Goal: Information Seeking & Learning: Learn about a topic

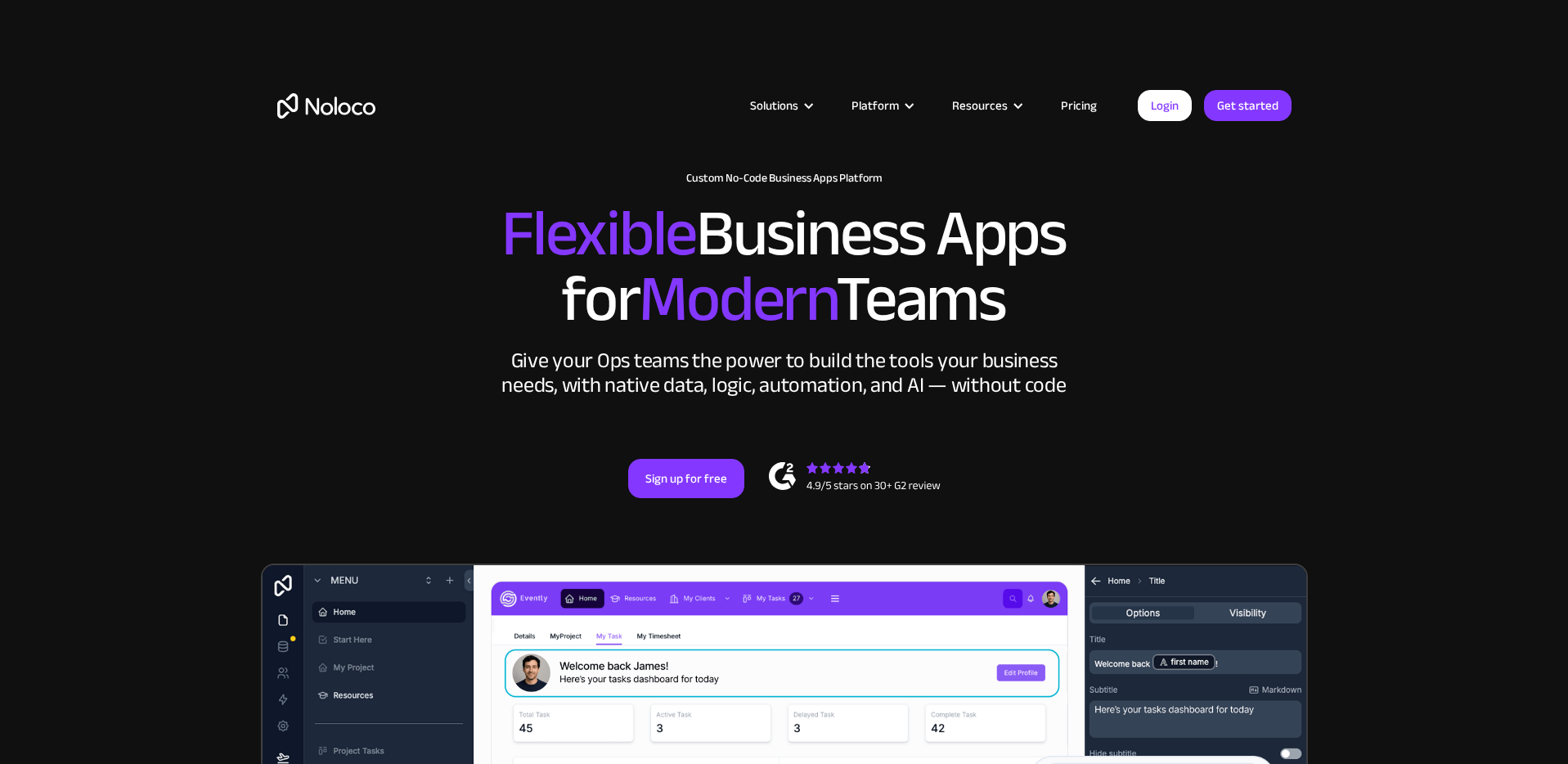
click at [1083, 105] on link "Pricing" at bounding box center [1078, 105] width 77 height 22
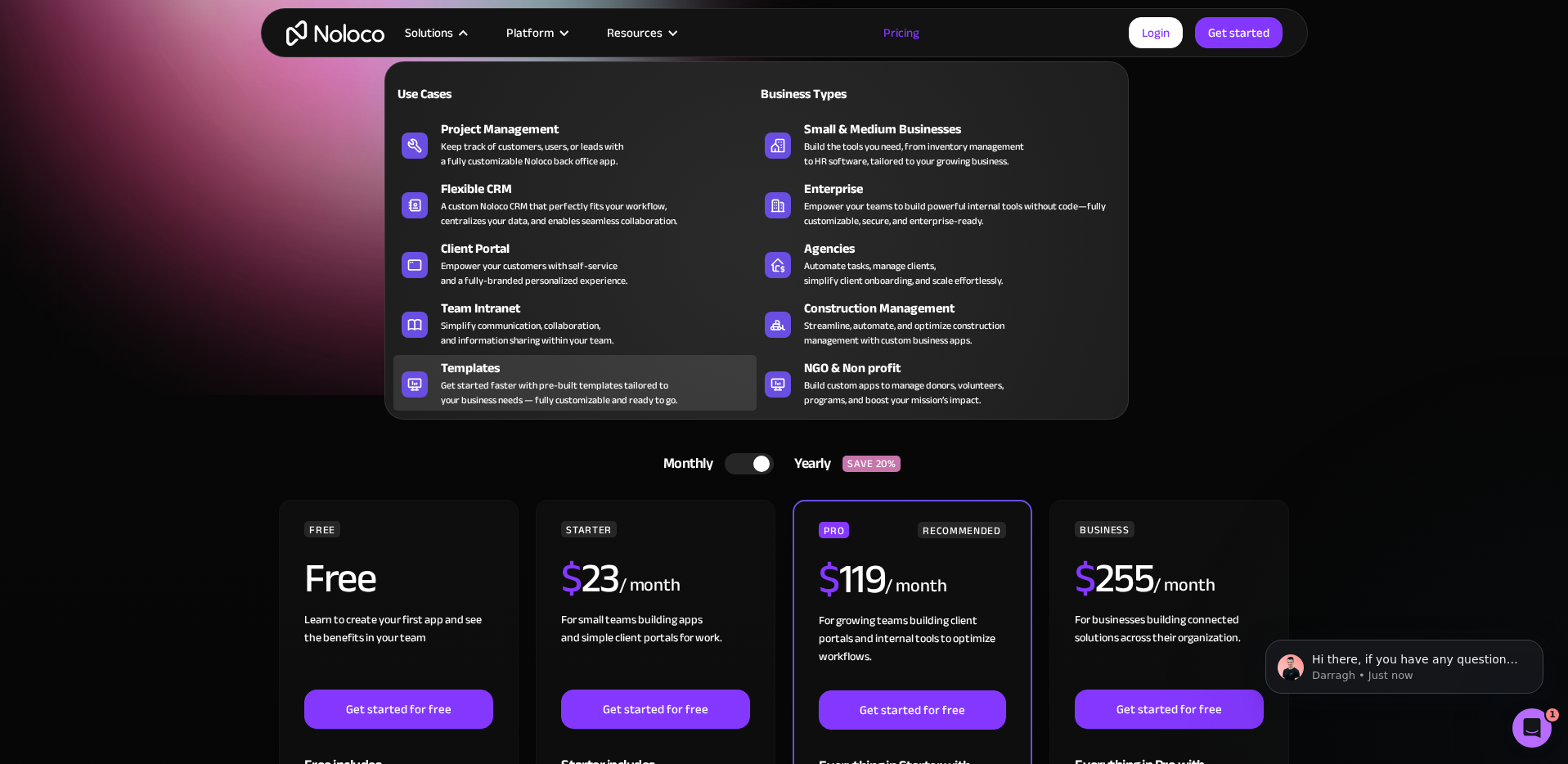
scroll to position [3, 0]
click at [561, 389] on div "Get started faster with pre-built templates tailored to your business needs — f…" at bounding box center [559, 392] width 237 height 29
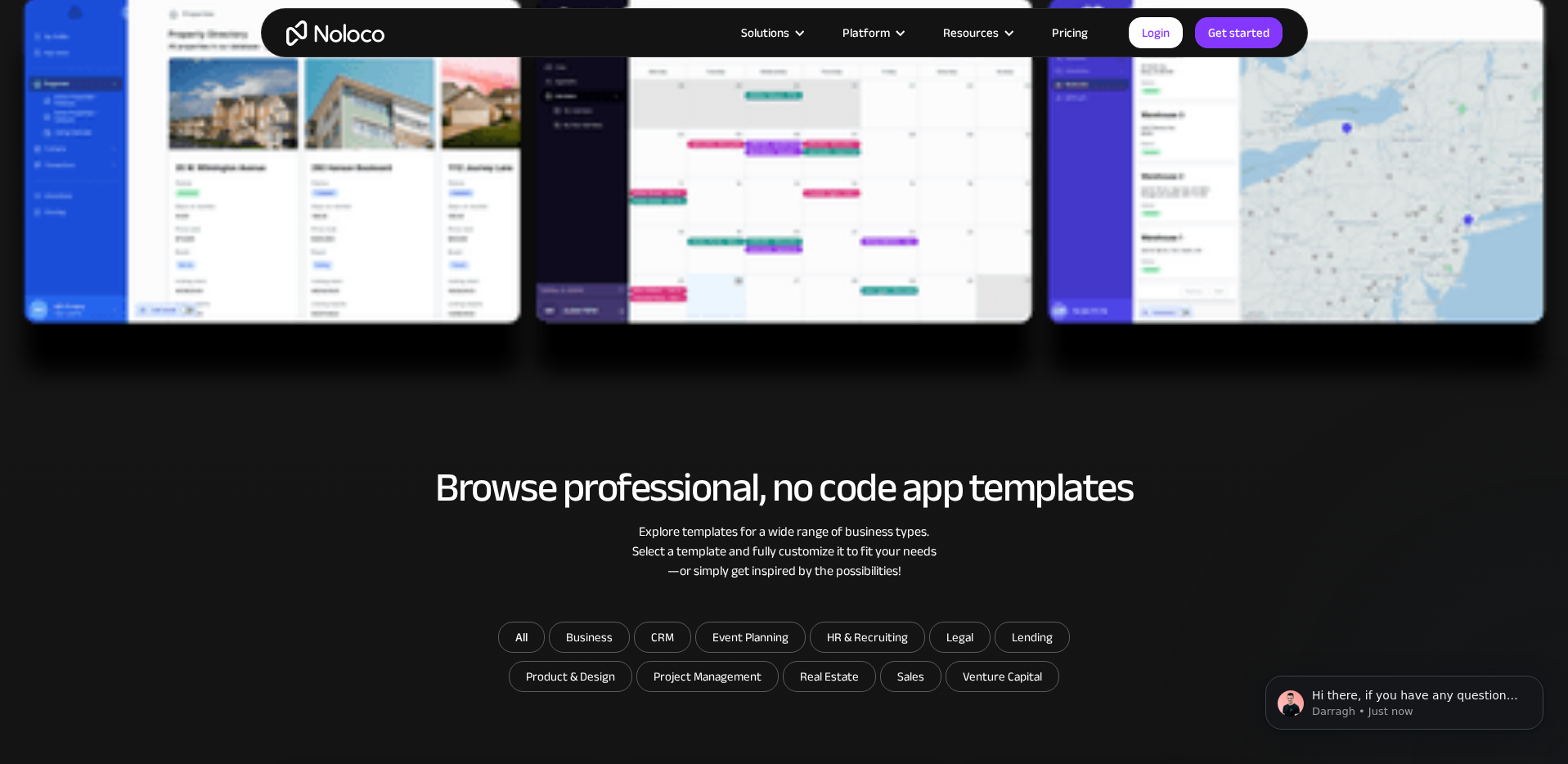
scroll to position [592, 0]
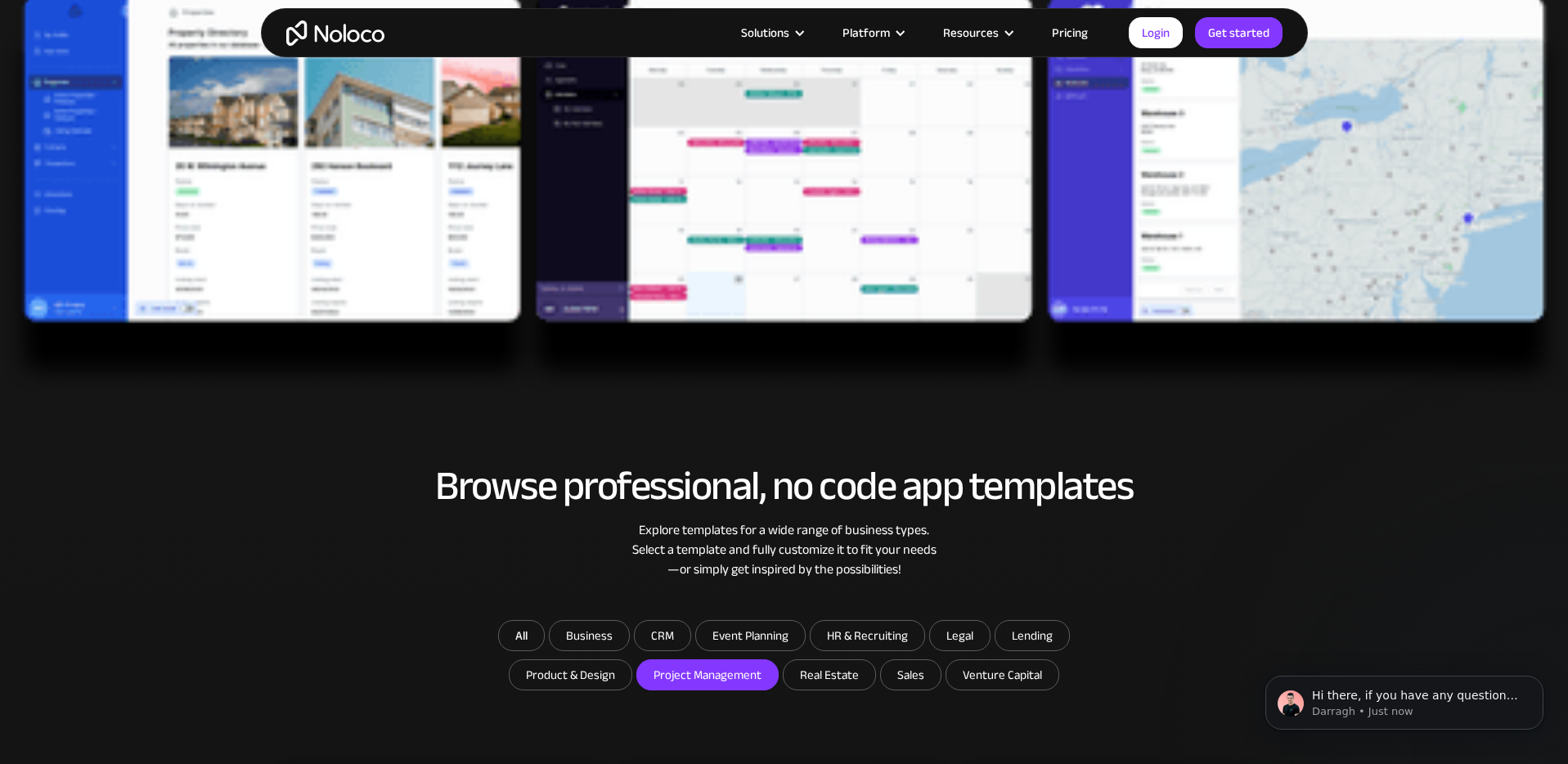
click at [695, 671] on input "Project Management" at bounding box center [708, 674] width 140 height 29
checkbox input "true"
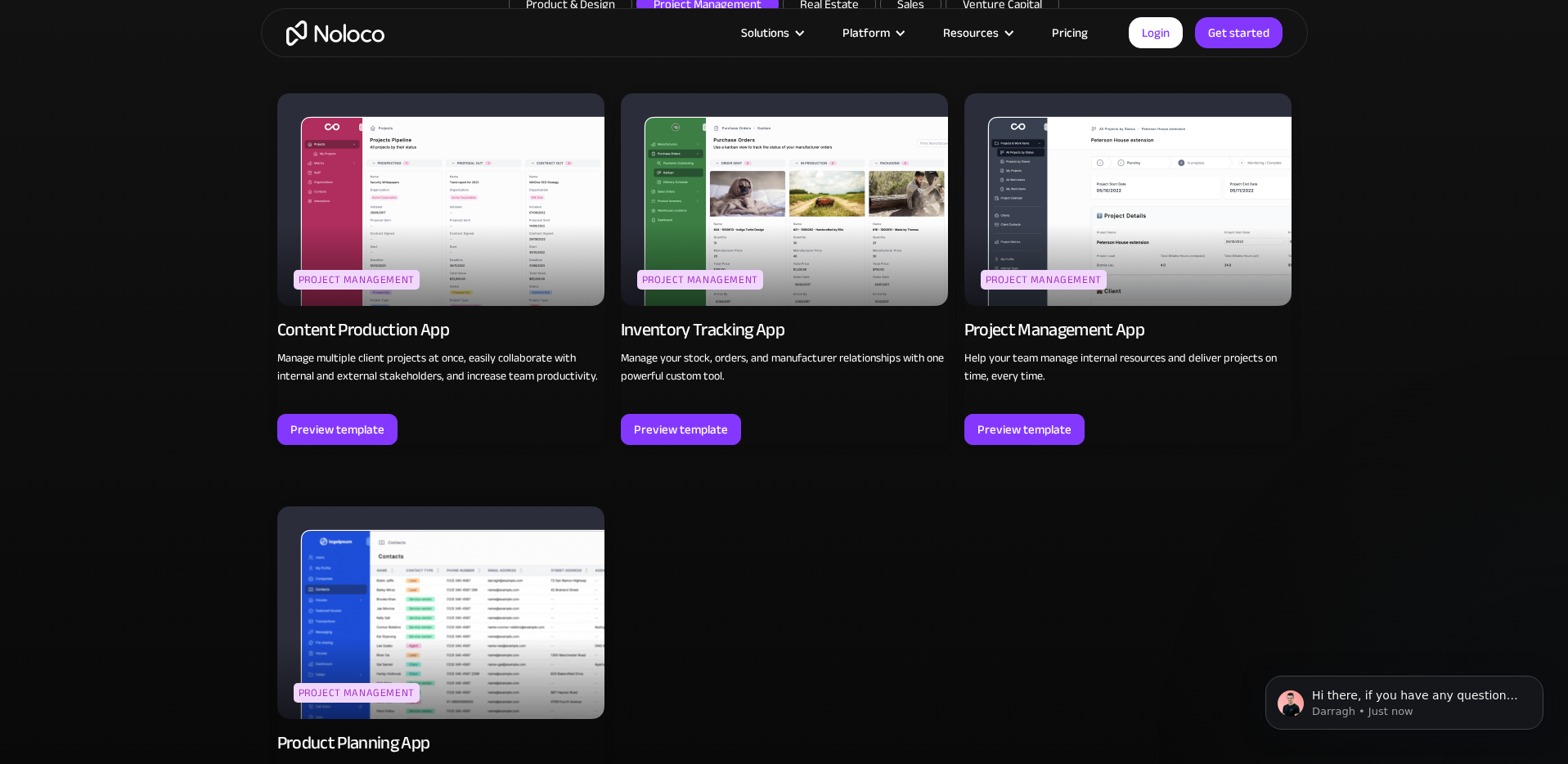
scroll to position [1264, 0]
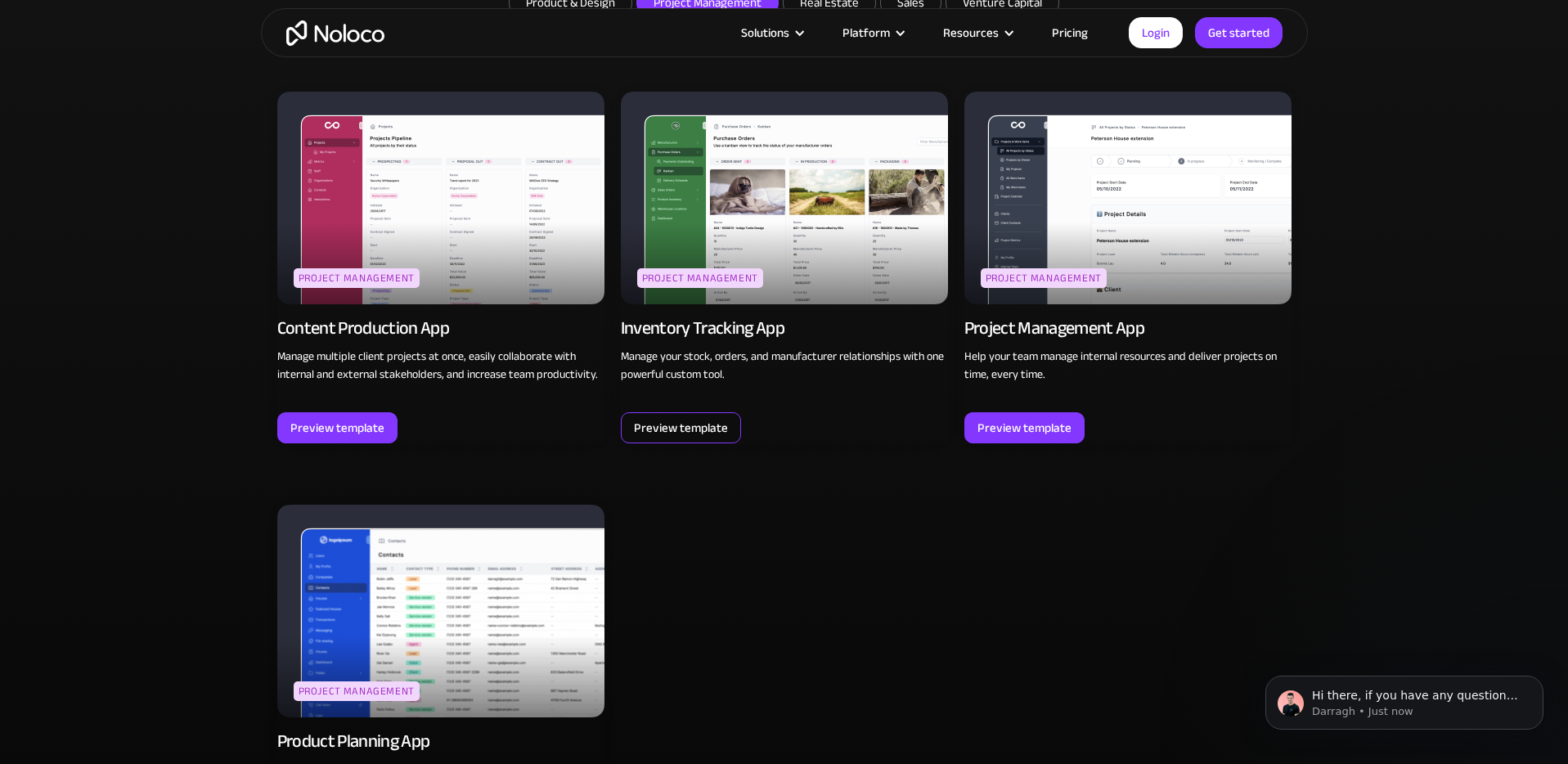
click at [666, 437] on div "Preview template" at bounding box center [681, 428] width 94 height 22
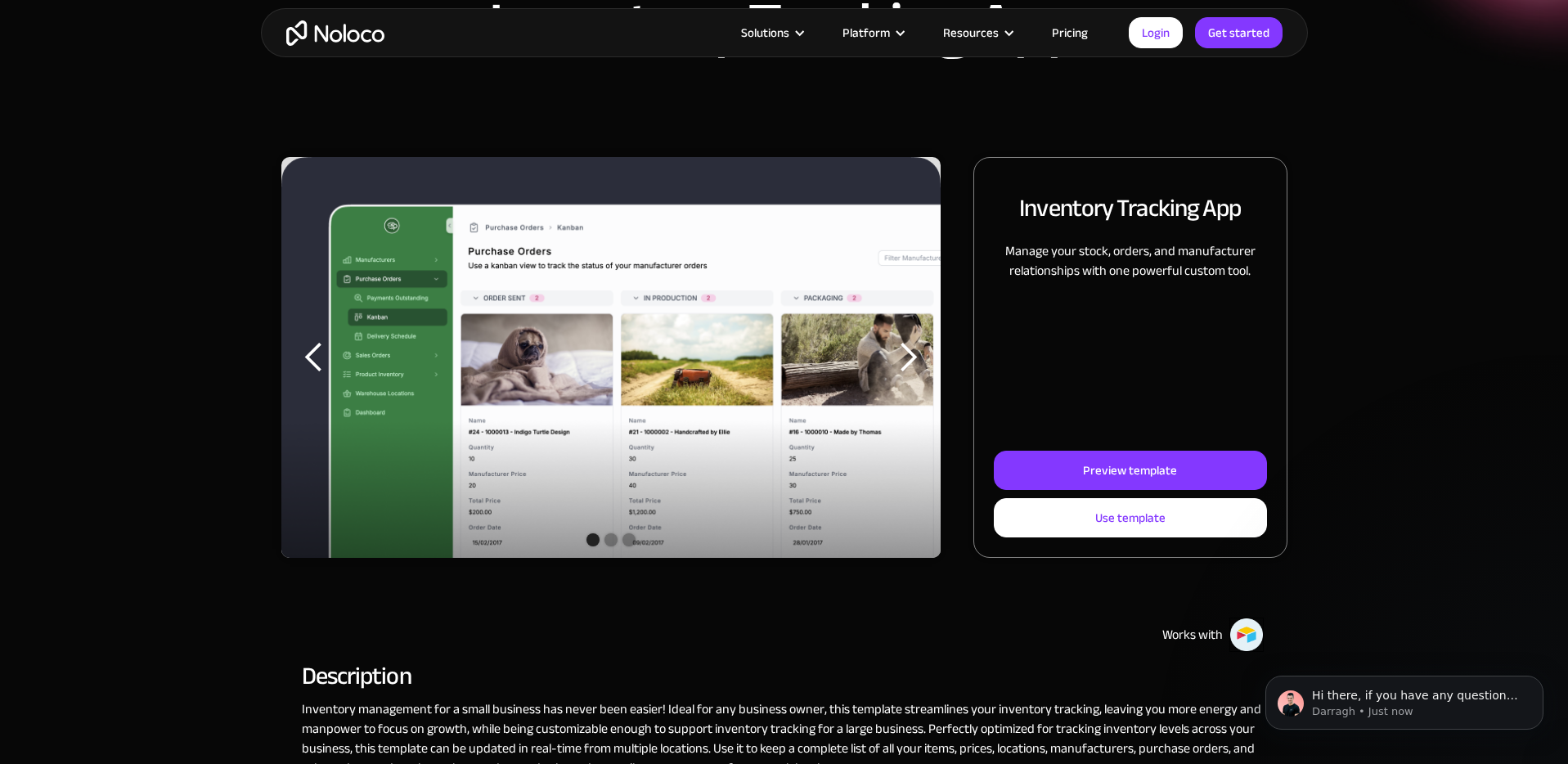
scroll to position [124, 0]
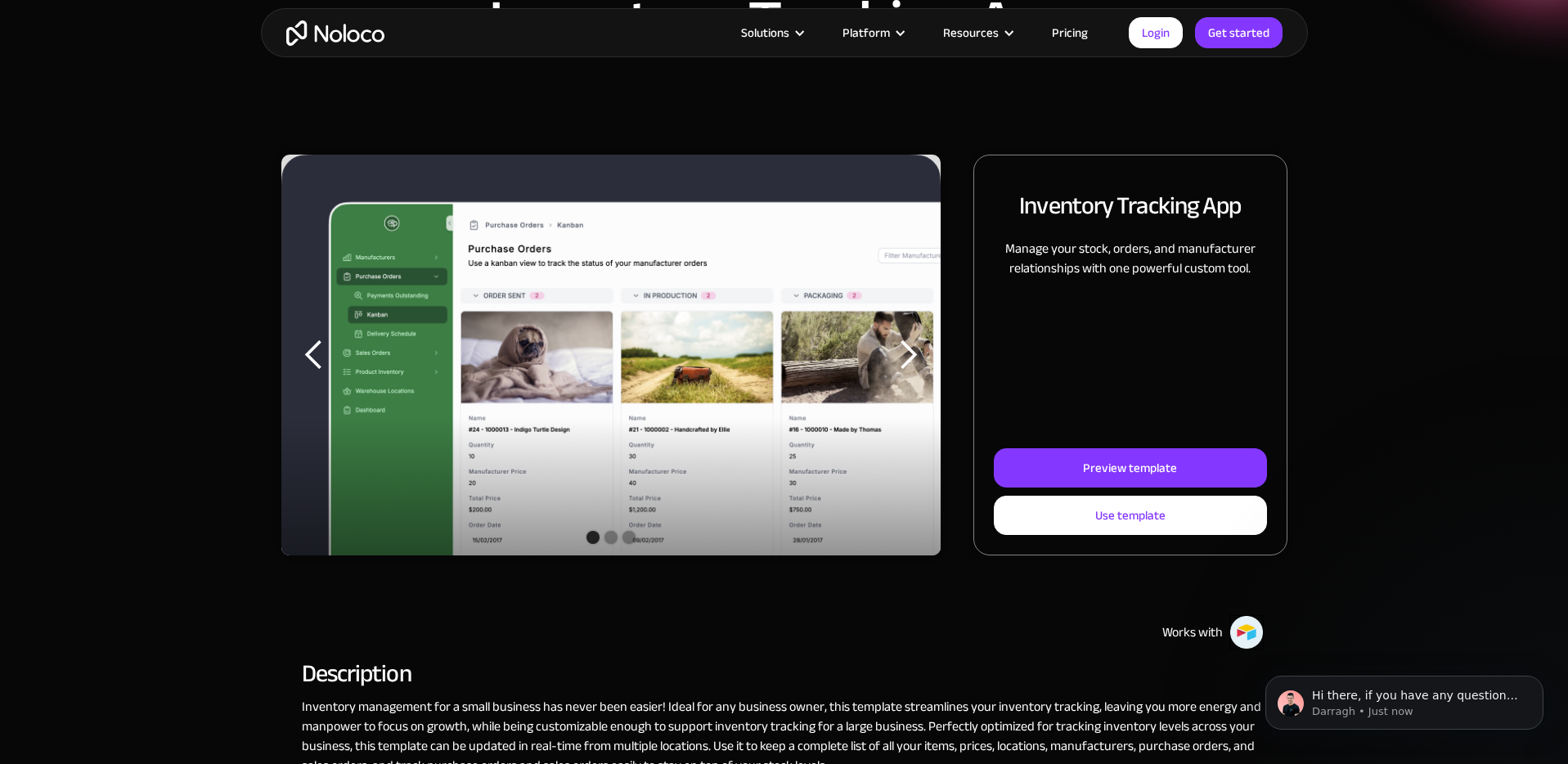
click at [599, 470] on img "1 of 3" at bounding box center [611, 369] width 660 height 429
drag, startPoint x: 991, startPoint y: 478, endPoint x: 1009, endPoint y: 478, distance: 18.0
click at [994, 478] on div "Inventory Tracking App Manage your stock, orders, and manufacturer relationship…" at bounding box center [1130, 355] width 314 height 401
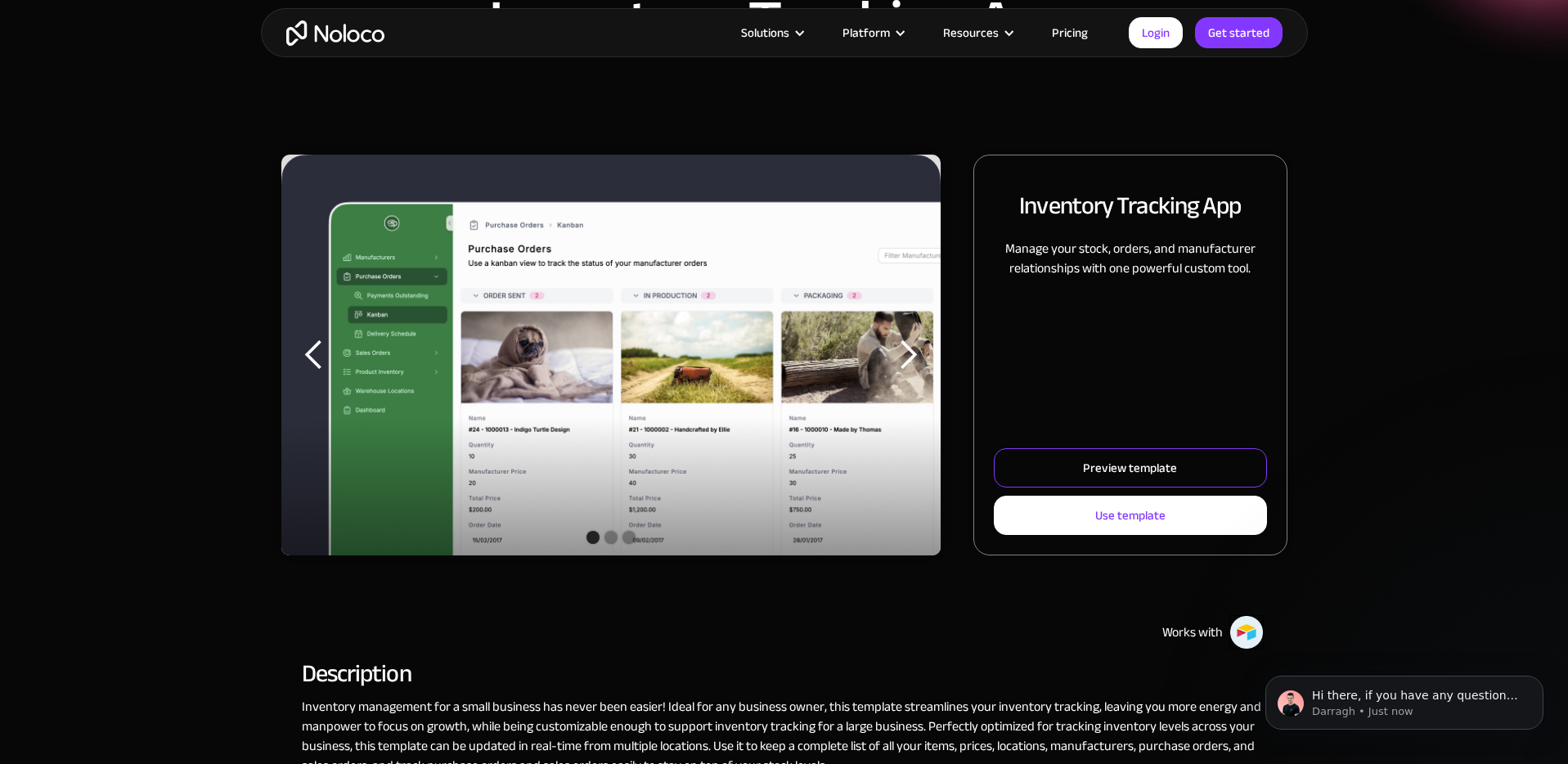
click at [1009, 478] on link "Preview template" at bounding box center [1130, 468] width 272 height 39
